Goal: Task Accomplishment & Management: Manage account settings

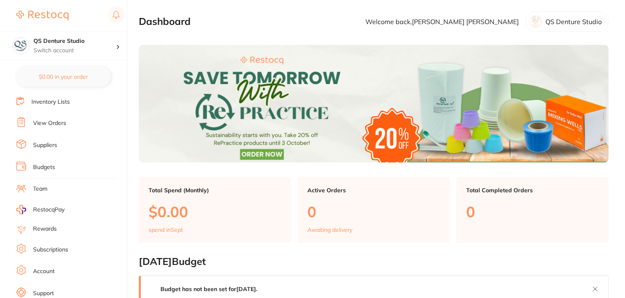
scroll to position [82, 0]
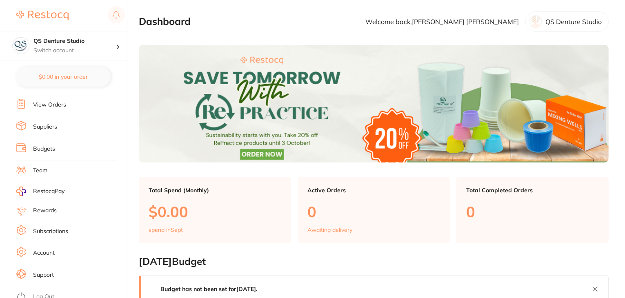
click at [54, 225] on li "Subscriptions" at bounding box center [71, 231] width 111 height 12
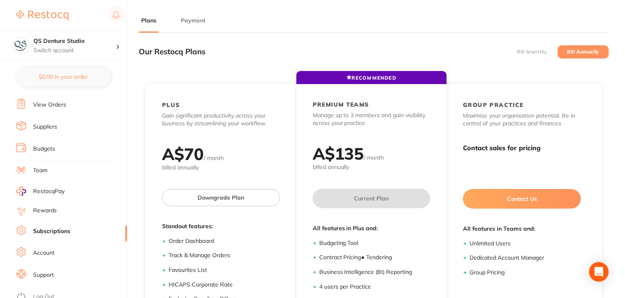
click at [197, 21] on button "Payment" at bounding box center [193, 21] width 29 height 8
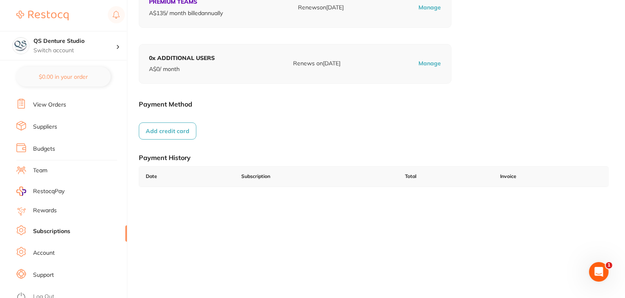
scroll to position [113, 0]
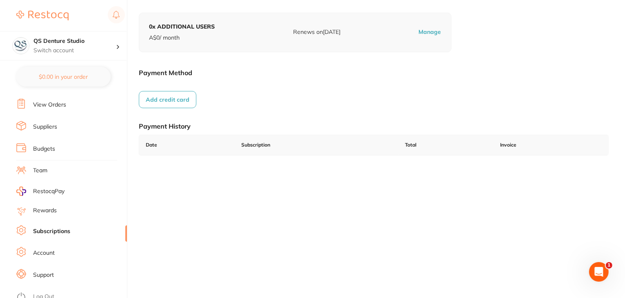
click at [46, 293] on link "Log Out" at bounding box center [43, 297] width 21 height 8
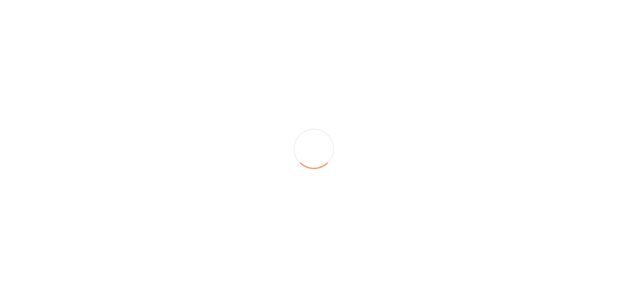
scroll to position [0, 0]
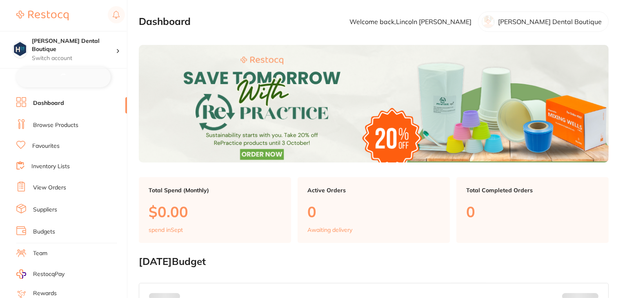
checkbox input "false"
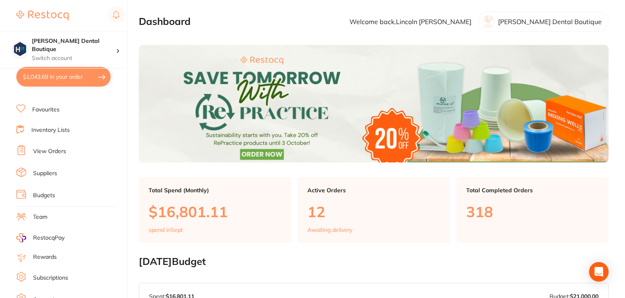
scroll to position [0, 0]
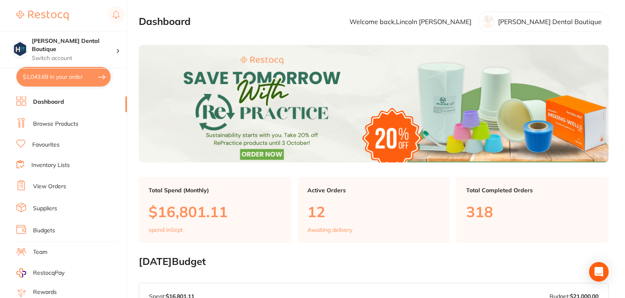
click at [54, 183] on link "View Orders" at bounding box center [49, 187] width 33 height 8
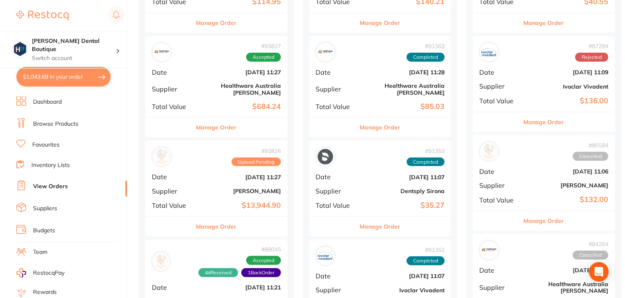
scroll to position [408, 0]
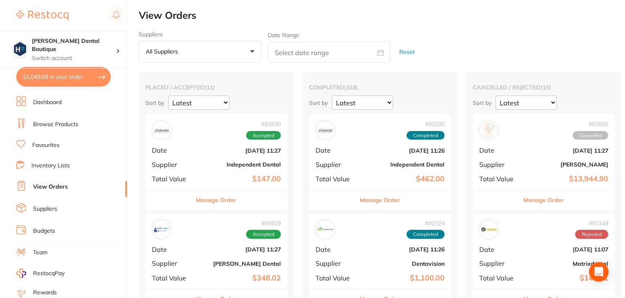
click at [549, 197] on button "Manage Order" at bounding box center [544, 200] width 40 height 20
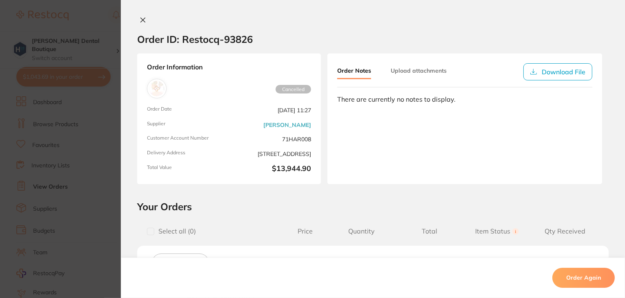
click at [143, 19] on icon at bounding box center [143, 20] width 7 height 7
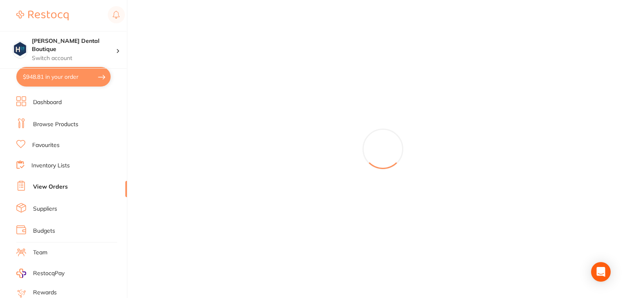
click at [51, 107] on li "Dashboard" at bounding box center [71, 102] width 111 height 12
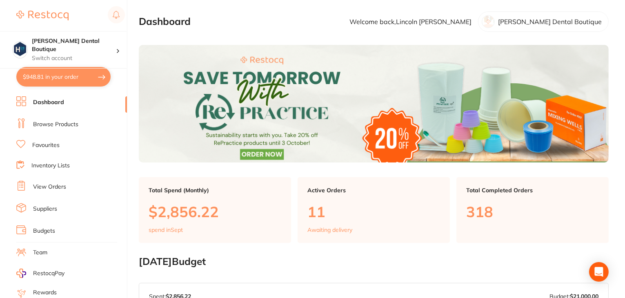
click at [58, 122] on link "Browse Products" at bounding box center [55, 125] width 45 height 8
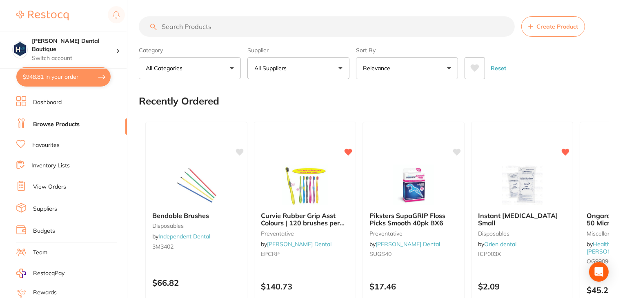
click at [47, 102] on link "Dashboard" at bounding box center [47, 102] width 29 height 8
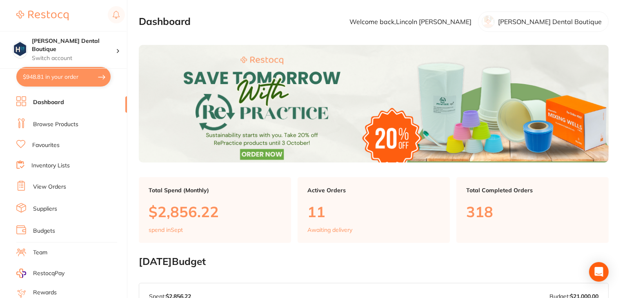
click at [47, 183] on link "View Orders" at bounding box center [49, 187] width 33 height 8
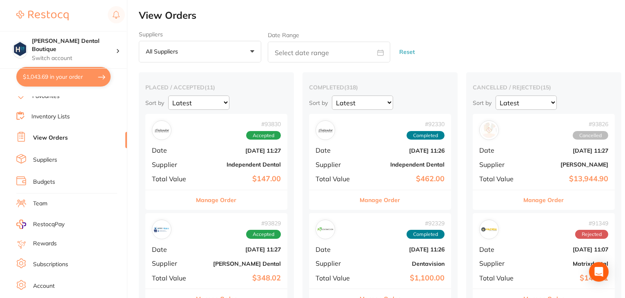
scroll to position [82, 0]
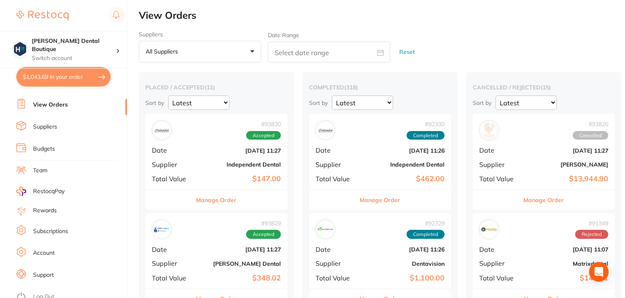
click at [43, 293] on link "Log Out" at bounding box center [43, 297] width 21 height 8
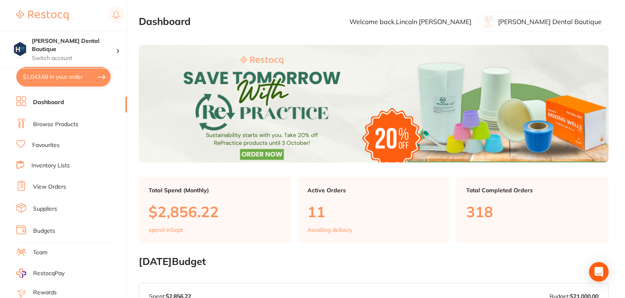
click at [75, 123] on link "Browse Products" at bounding box center [55, 125] width 45 height 8
click at [51, 185] on link "View Orders" at bounding box center [49, 187] width 33 height 8
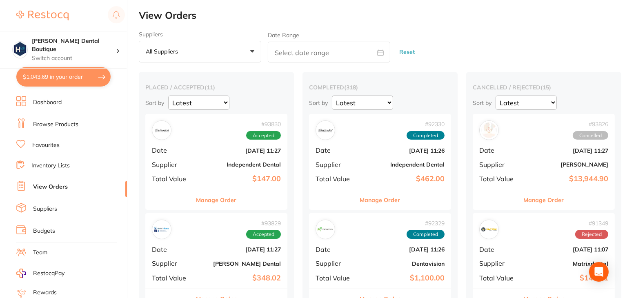
click at [540, 201] on button "Manage Order" at bounding box center [544, 200] width 40 height 20
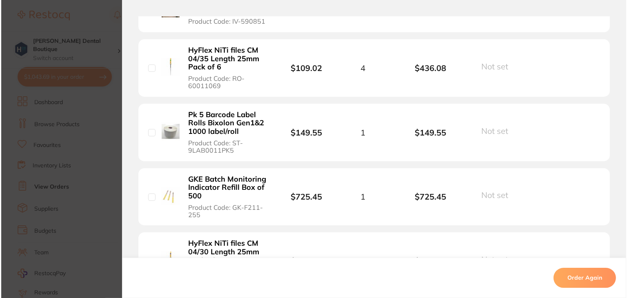
scroll to position [2723, 0]
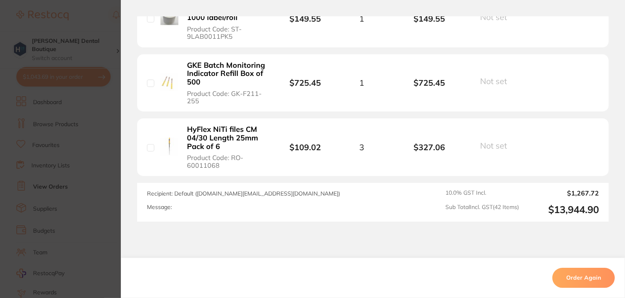
click at [574, 274] on button "Order Again" at bounding box center [584, 278] width 62 height 20
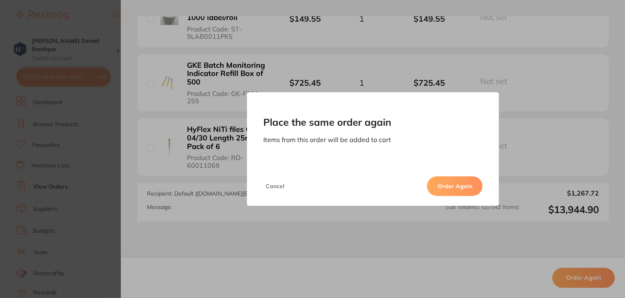
click at [462, 187] on button "Order Again" at bounding box center [455, 186] width 56 height 20
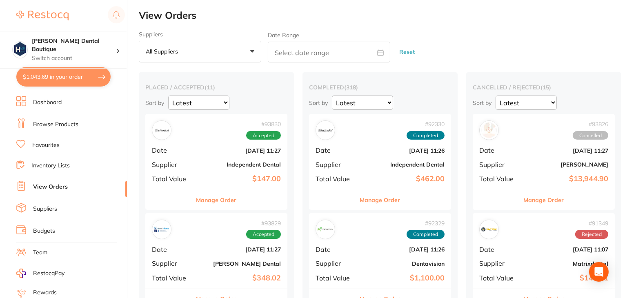
click at [52, 103] on link "Dashboard" at bounding box center [47, 102] width 29 height 8
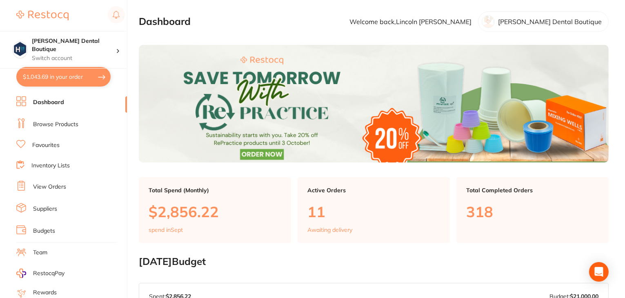
click at [62, 79] on button "$1,043.69 in your order" at bounding box center [63, 77] width 94 height 20
checkbox input "true"
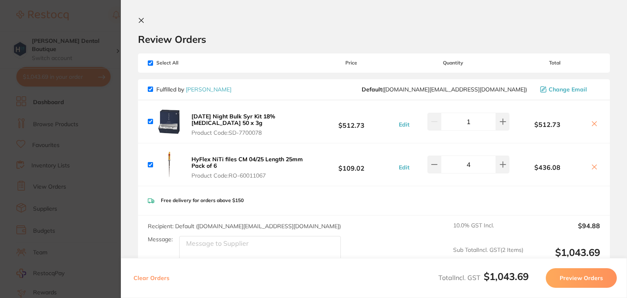
click at [144, 20] on icon at bounding box center [141, 20] width 7 height 7
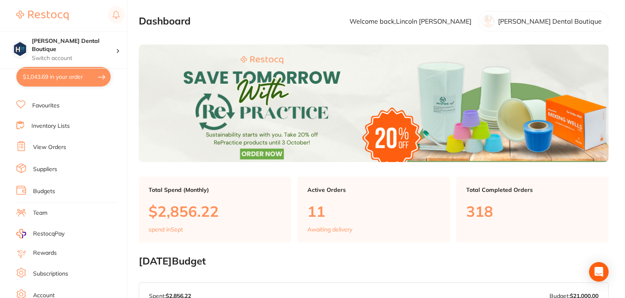
scroll to position [82, 0]
click at [47, 294] on link "Log Out" at bounding box center [43, 297] width 21 height 8
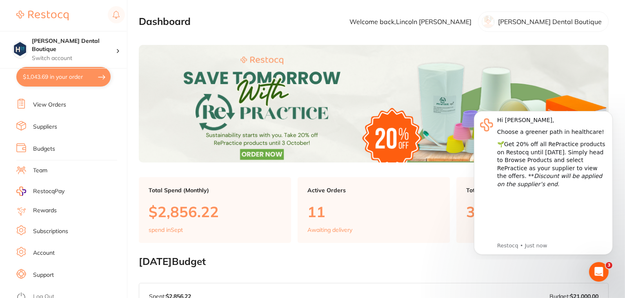
click at [35, 293] on link "Log Out" at bounding box center [43, 297] width 21 height 8
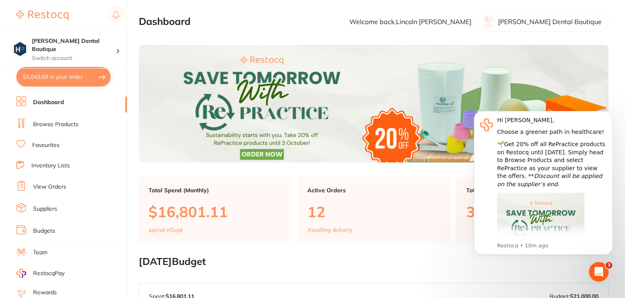
drag, startPoint x: 37, startPoint y: 34, endPoint x: 55, endPoint y: 189, distance: 156.3
click at [55, 189] on li "View Orders" at bounding box center [71, 187] width 111 height 12
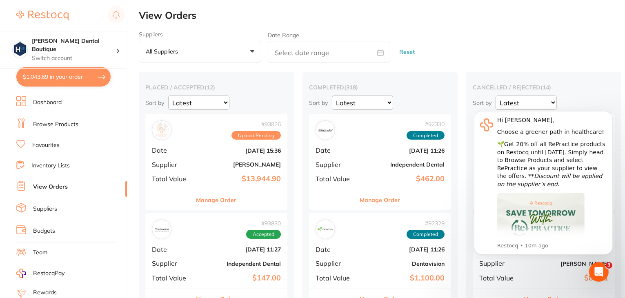
click at [221, 201] on button "Manage Order" at bounding box center [216, 200] width 40 height 20
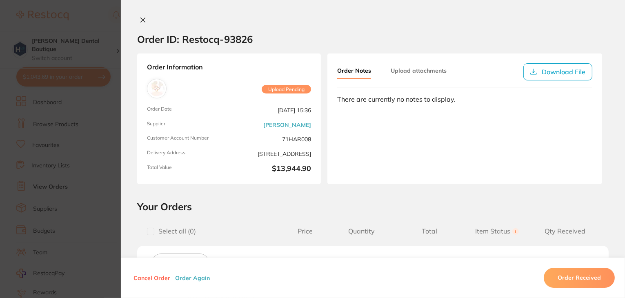
click at [141, 20] on icon at bounding box center [143, 20] width 4 height 4
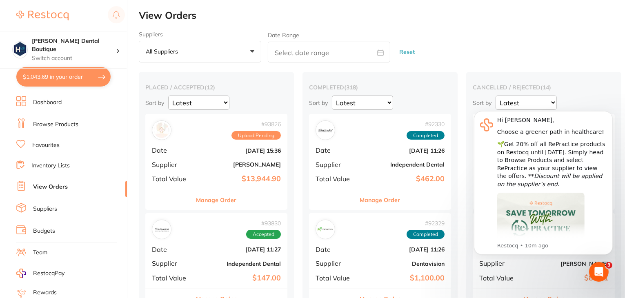
click at [218, 200] on button "Manage Order" at bounding box center [216, 200] width 40 height 20
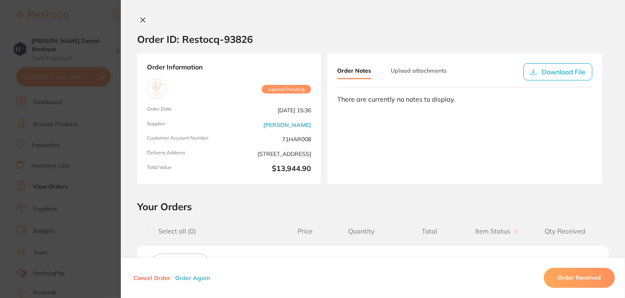
click at [141, 20] on icon at bounding box center [143, 20] width 4 height 4
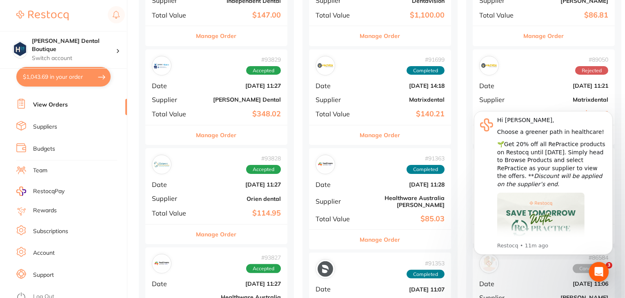
scroll to position [327, 0]
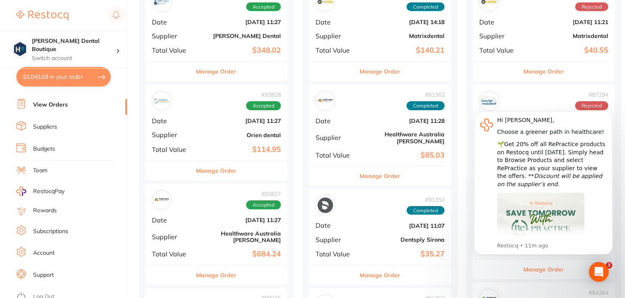
click at [46, 293] on link "Log Out" at bounding box center [43, 297] width 21 height 8
